Goal: Task Accomplishment & Management: Manage account settings

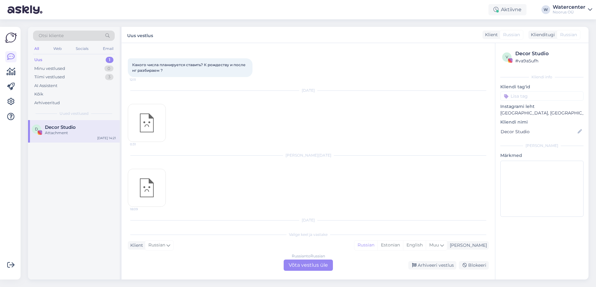
scroll to position [320, 0]
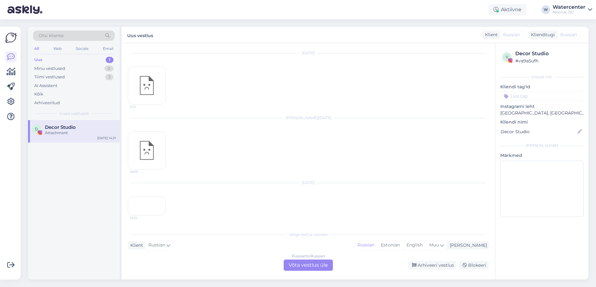
click at [315, 264] on div "Russian to Russian Võta vestlus üle" at bounding box center [308, 264] width 49 height 11
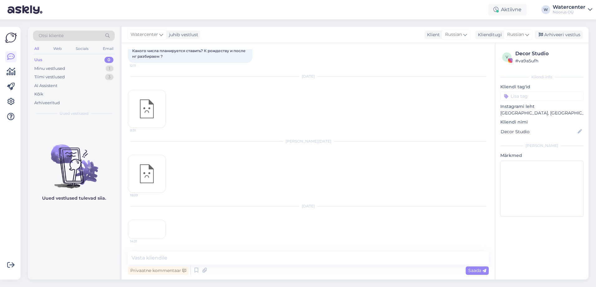
click at [566, 33] on div "Arhiveeri vestlus" at bounding box center [559, 35] width 48 height 8
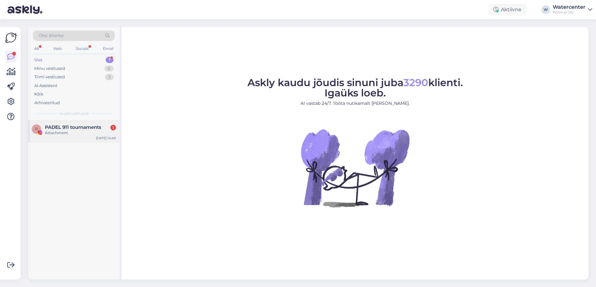
click at [81, 129] on span "PADEL 911 tournaments" at bounding box center [73, 127] width 56 height 6
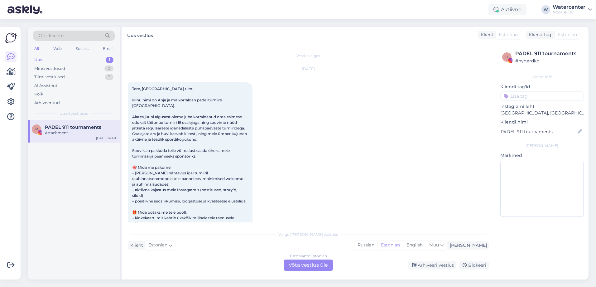
scroll to position [293, 0]
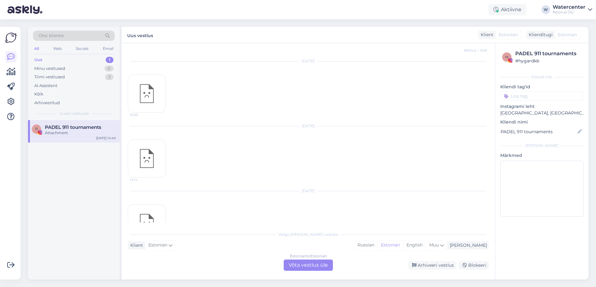
click at [314, 265] on div "Estonian to Estonian Võta vestlus üle" at bounding box center [308, 264] width 49 height 11
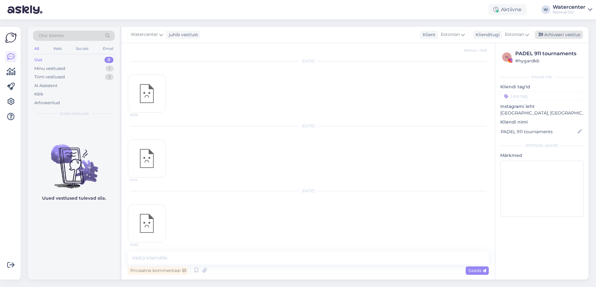
click at [568, 35] on div "Arhiveeri vestlus" at bounding box center [559, 35] width 48 height 8
